Goal: Check status: Check status

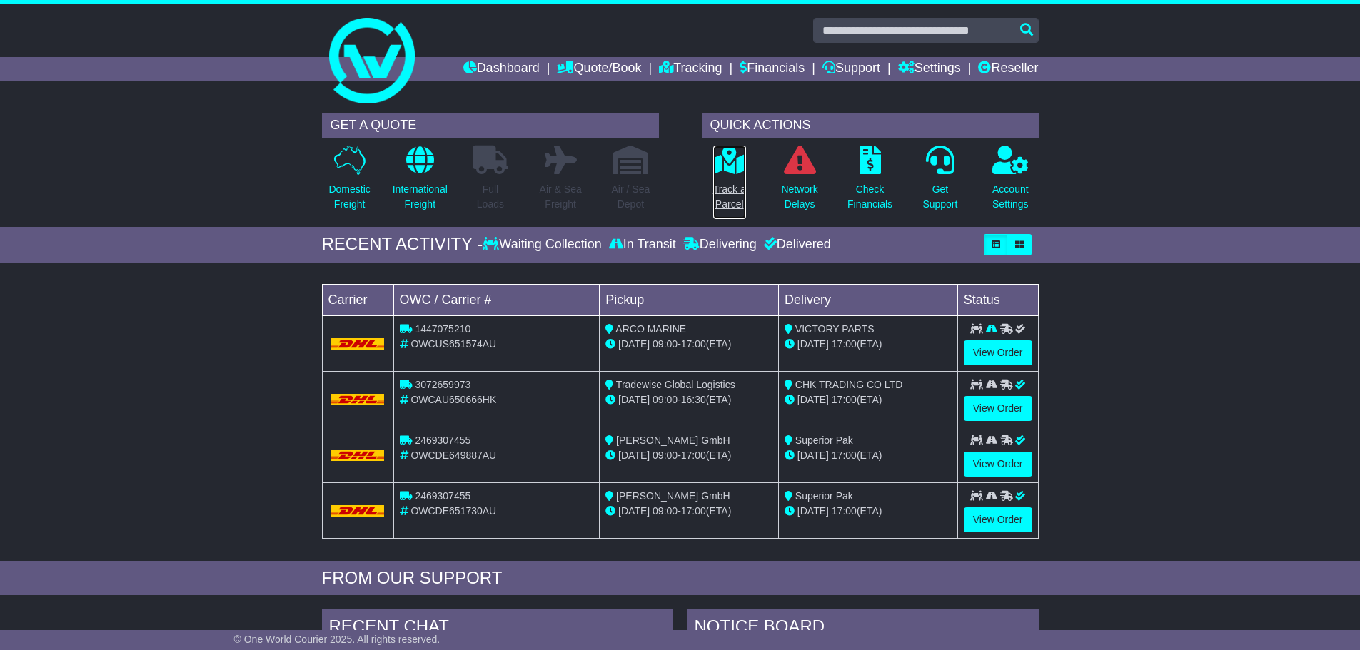
click at [732, 203] on p "Track a Parcel" at bounding box center [729, 197] width 33 height 30
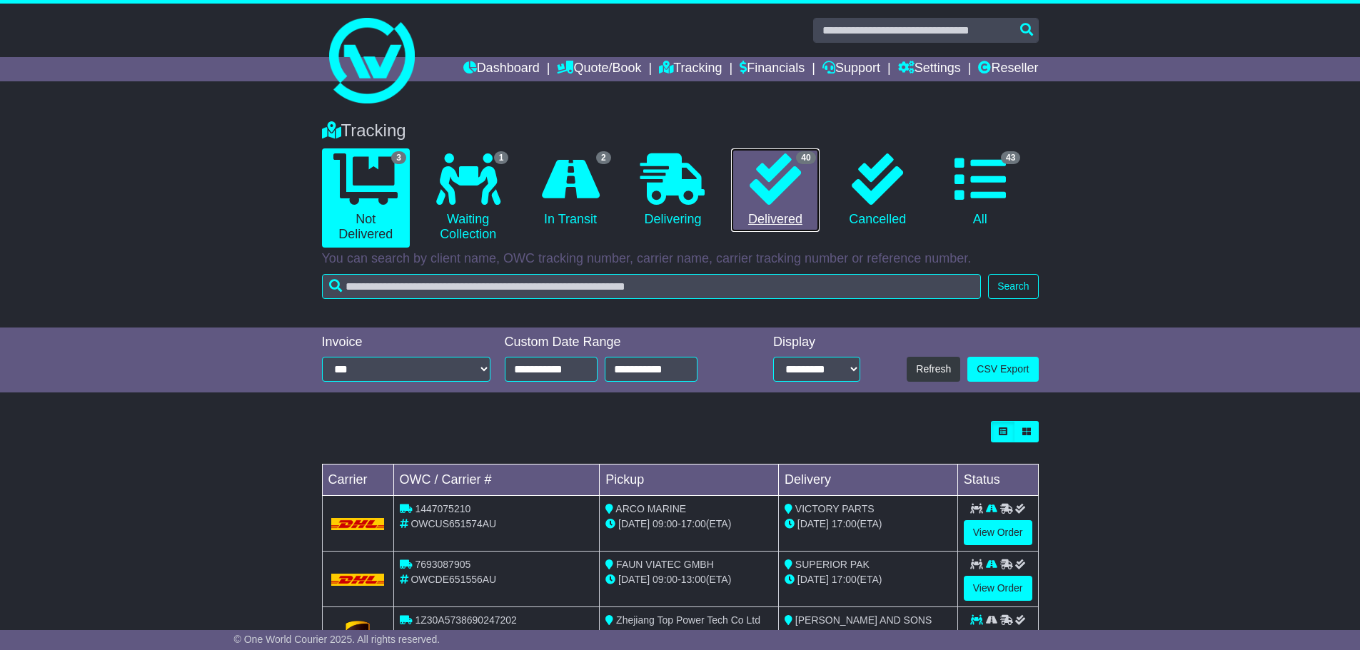
click at [762, 209] on link "40 Delivered" at bounding box center [775, 190] width 88 height 84
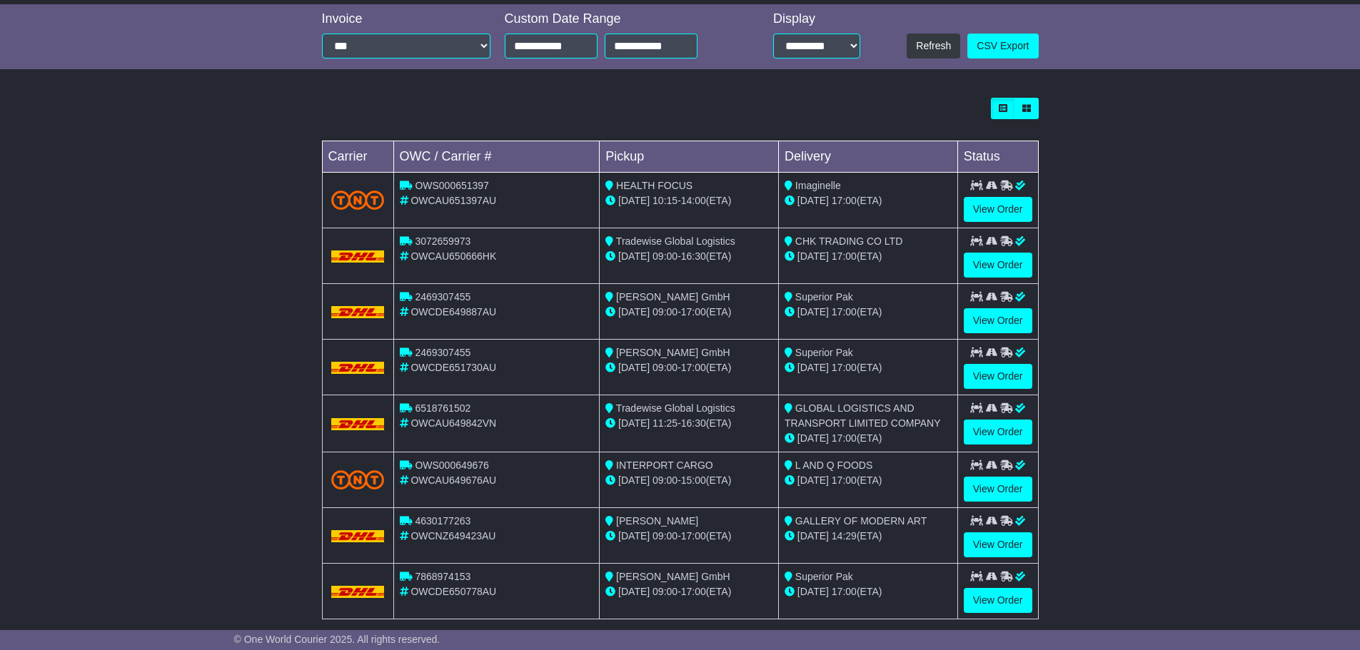
scroll to position [357, 0]
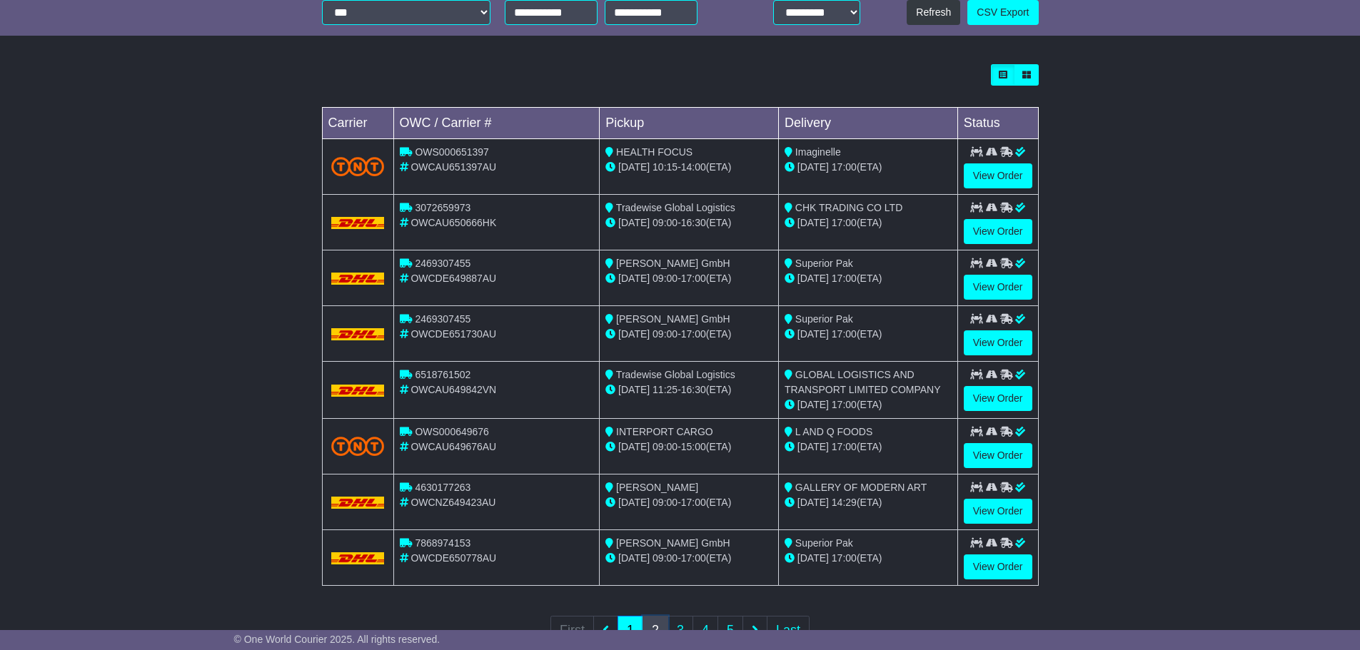
click at [662, 624] on link "2" at bounding box center [655, 630] width 26 height 29
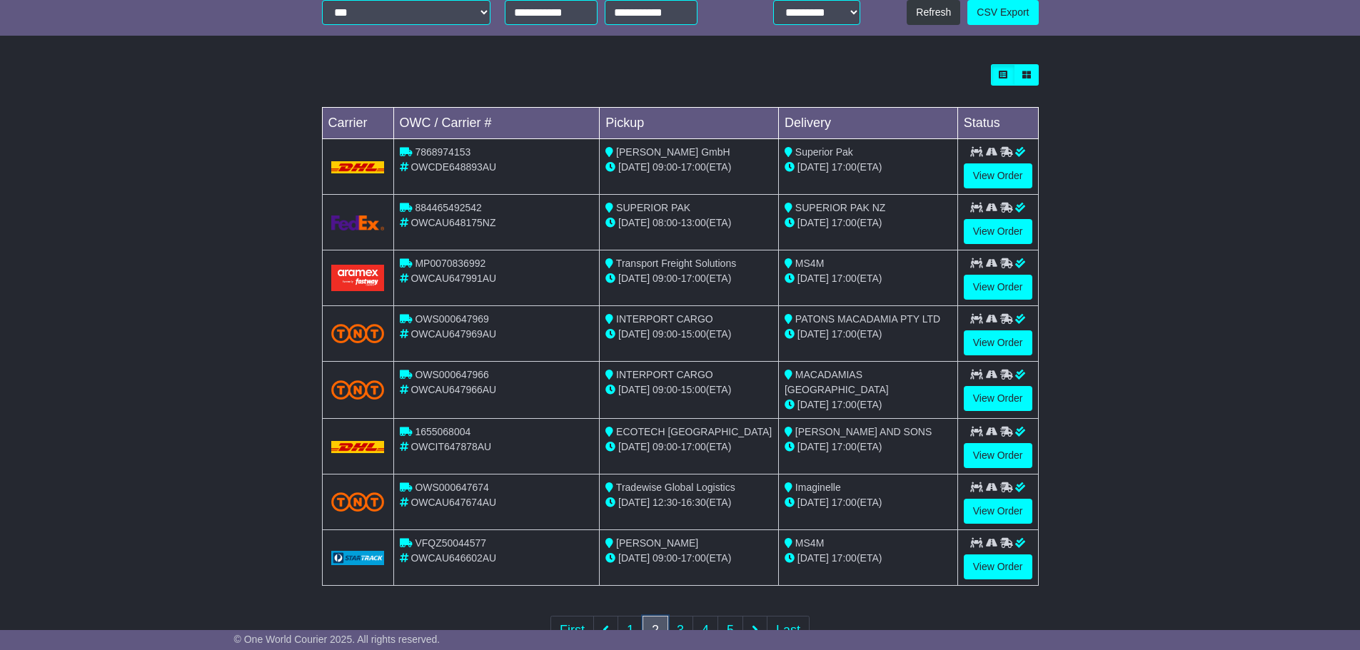
scroll to position [405, 0]
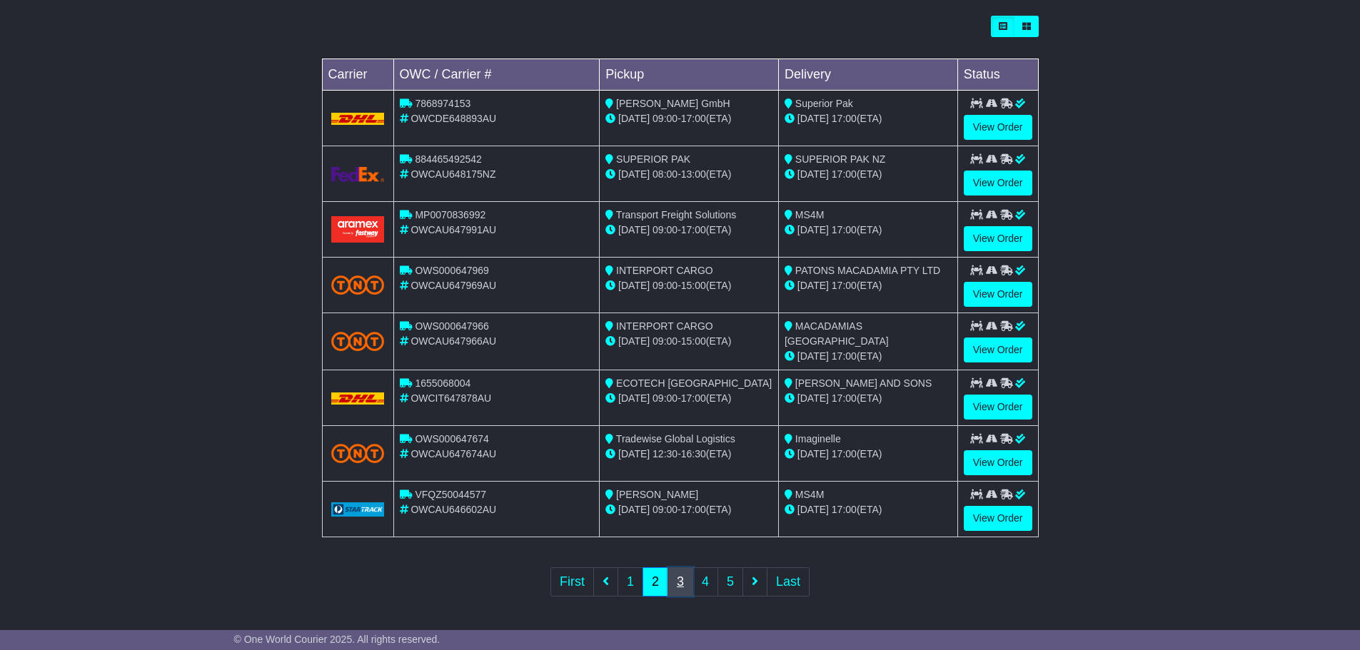
click at [686, 580] on link "3" at bounding box center [680, 581] width 26 height 29
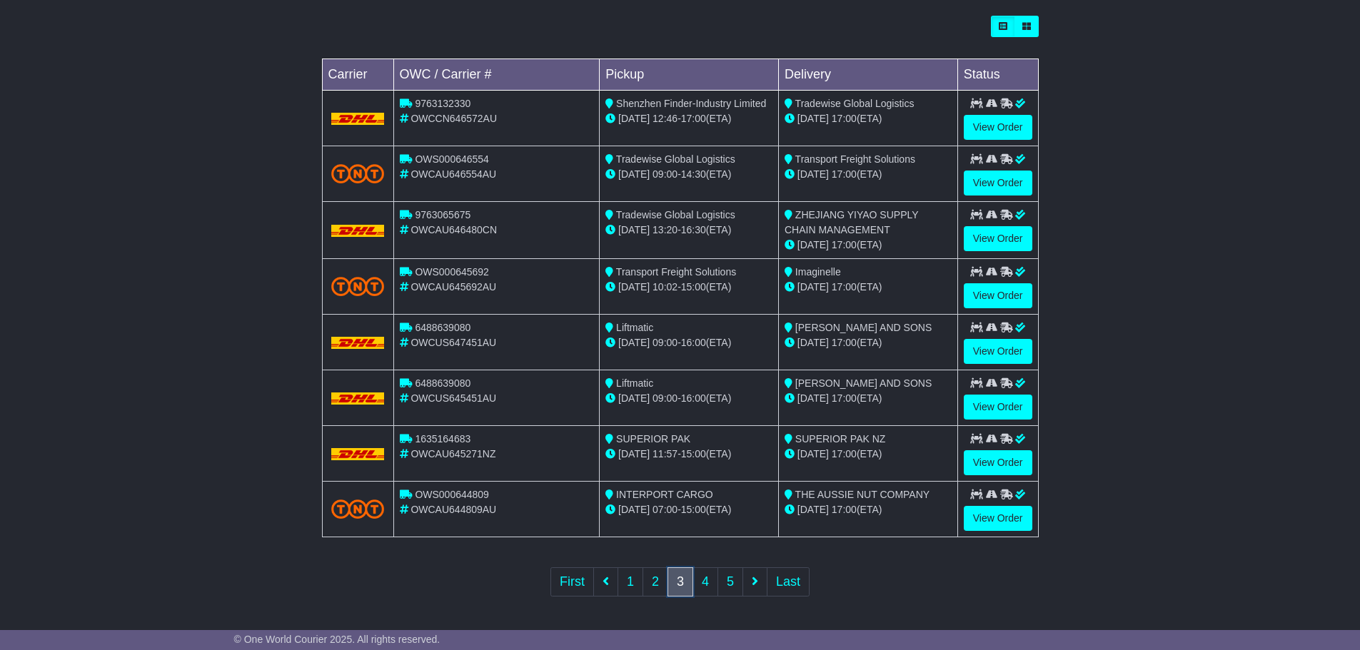
scroll to position [0, 0]
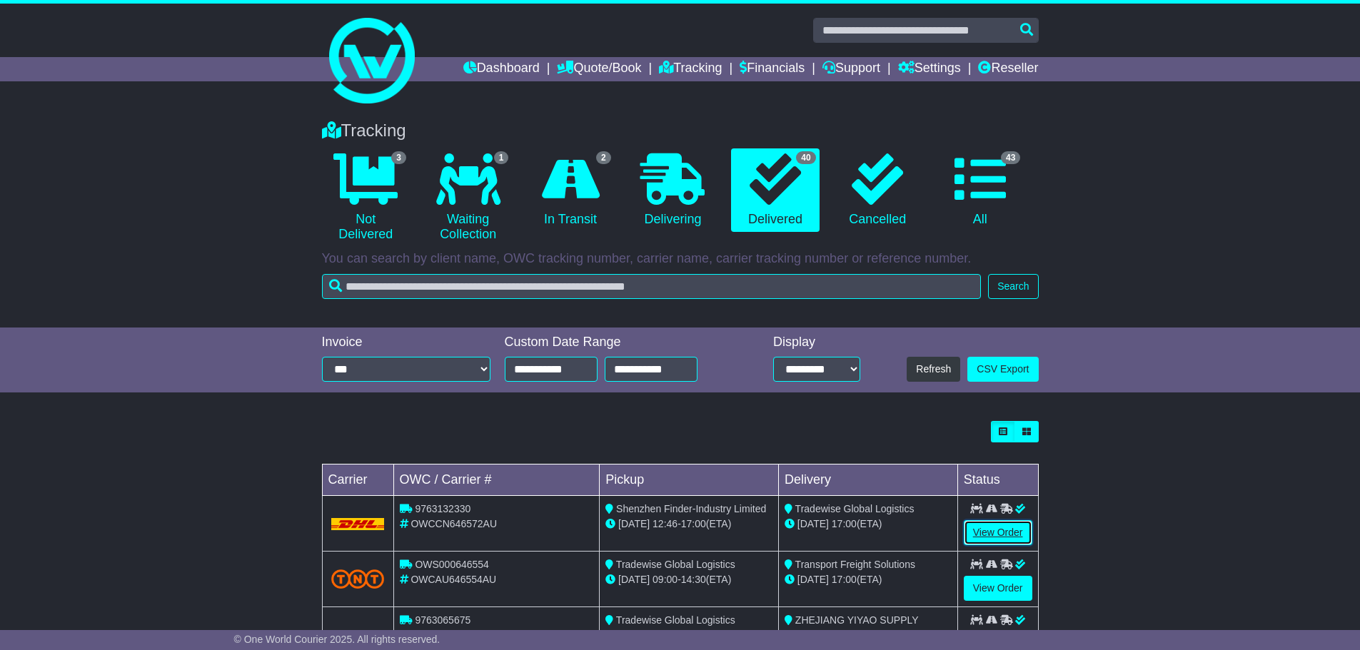
click at [998, 529] on link "View Order" at bounding box center [998, 532] width 69 height 25
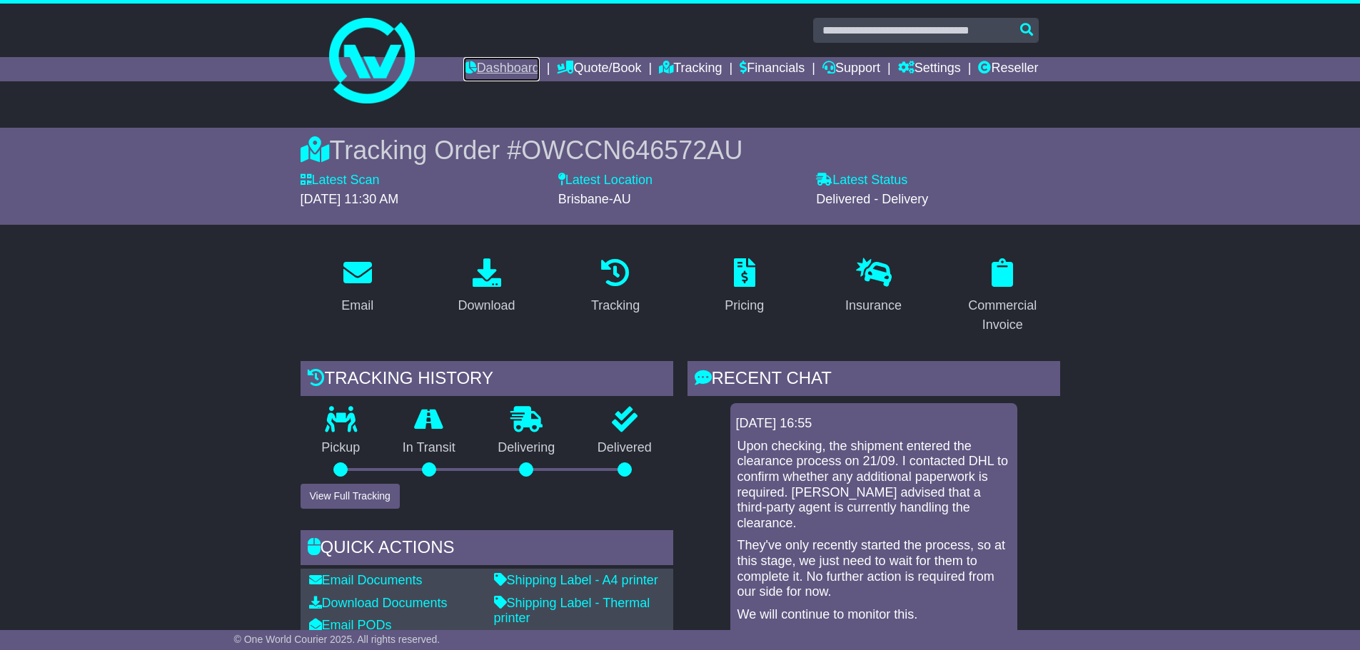
click at [472, 71] on link "Dashboard" at bounding box center [501, 69] width 76 height 24
